Goal: Task Accomplishment & Management: Manage account settings

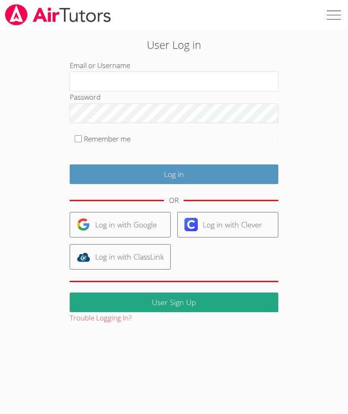
click at [148, 226] on link "Log in with Google" at bounding box center [120, 224] width 101 height 25
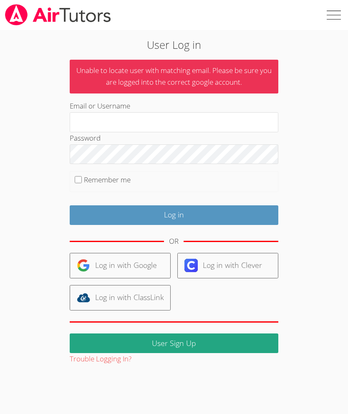
click at [153, 122] on input "Email or Username" at bounding box center [174, 122] width 209 height 20
type input "[PERSON_NAME][EMAIL_ADDRESS][DOMAIN_NAME]"
click at [81, 178] on input "Remember me" at bounding box center [78, 179] width 7 height 7
checkbox input "true"
click at [181, 210] on input "Log in" at bounding box center [174, 216] width 209 height 20
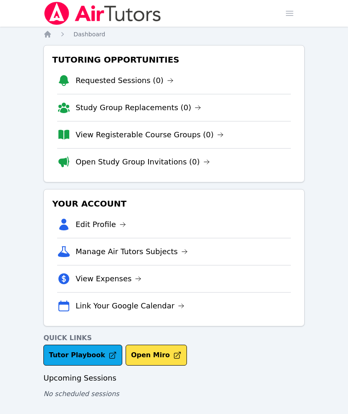
click at [155, 102] on link "Study Group Replacements (0)" at bounding box center [139, 108] width 126 height 12
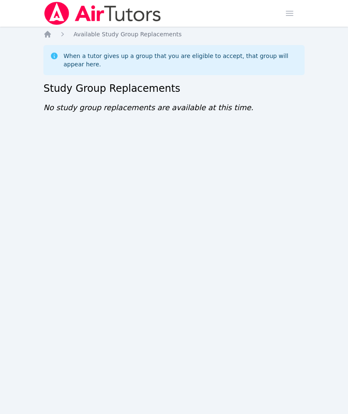
click at [48, 30] on icon "Breadcrumb" at bounding box center [47, 34] width 8 height 8
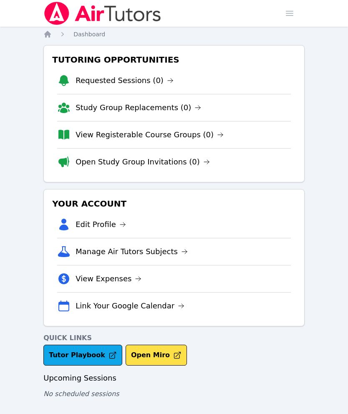
click at [108, 160] on link "Open Study Group Invitations (0)" at bounding box center [143, 162] width 135 height 12
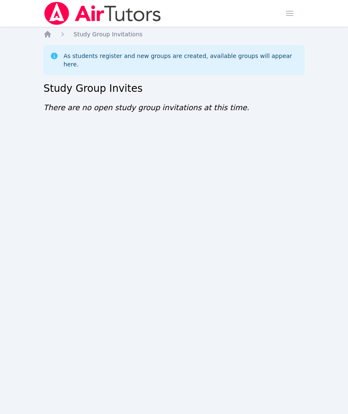
click at [48, 31] on icon "Breadcrumb" at bounding box center [47, 34] width 8 height 8
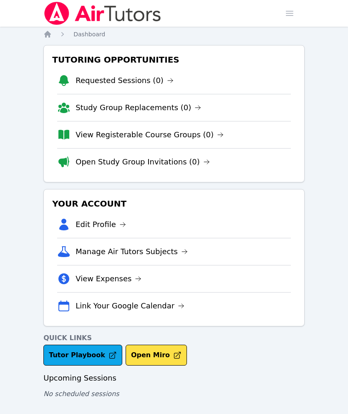
click at [297, 12] on span "button" at bounding box center [290, 13] width 18 height 18
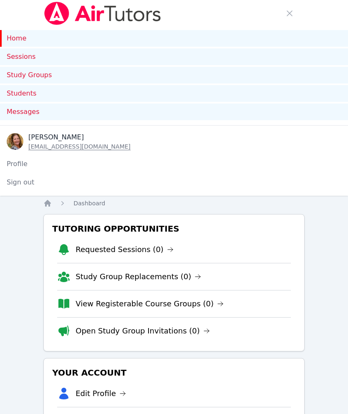
click at [27, 181] on button "Sign out" at bounding box center [20, 182] width 41 height 17
